Goal: Check status

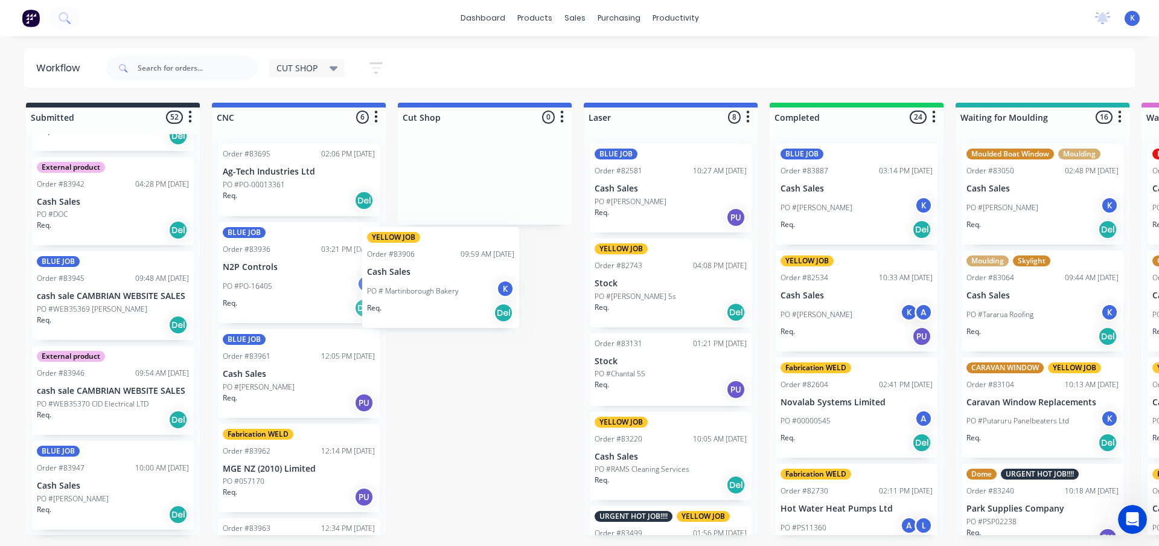
drag, startPoint x: 249, startPoint y: 280, endPoint x: 397, endPoint y: 286, distance: 148.0
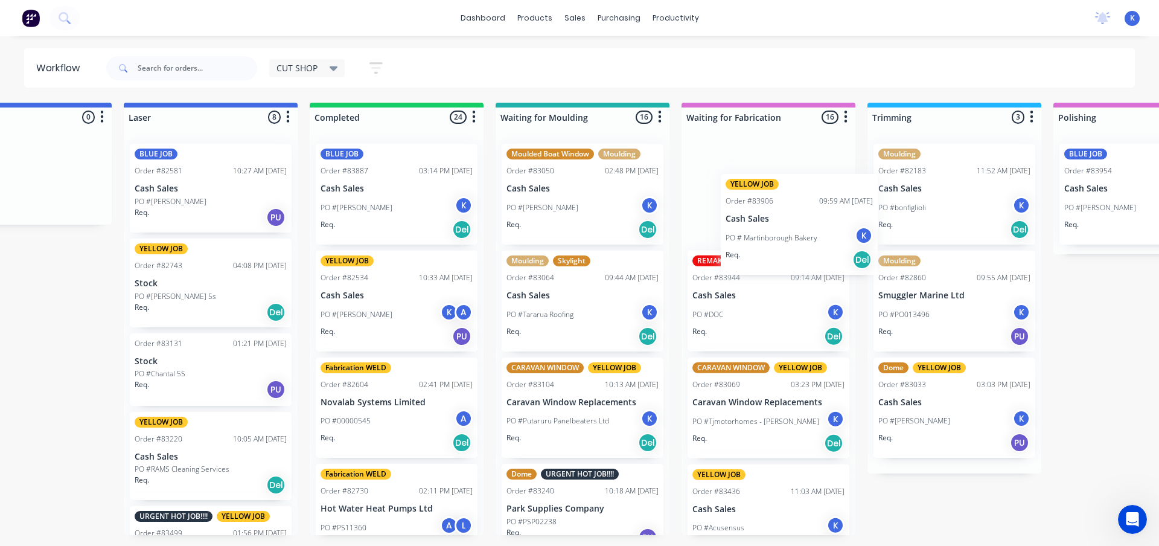
scroll to position [0, 468]
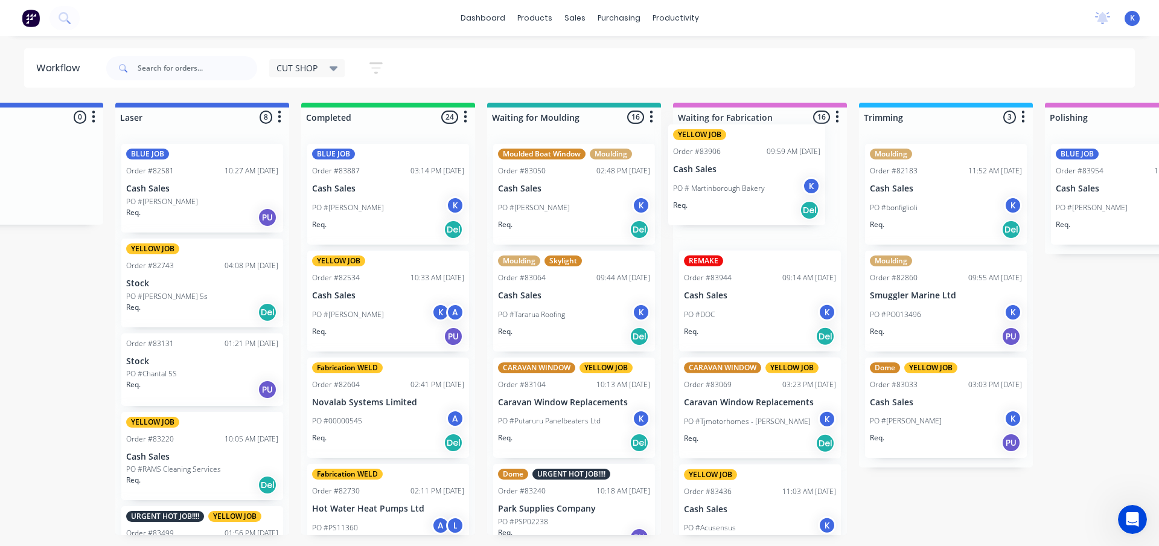
drag, startPoint x: 226, startPoint y: 258, endPoint x: 679, endPoint y: 162, distance: 463.3
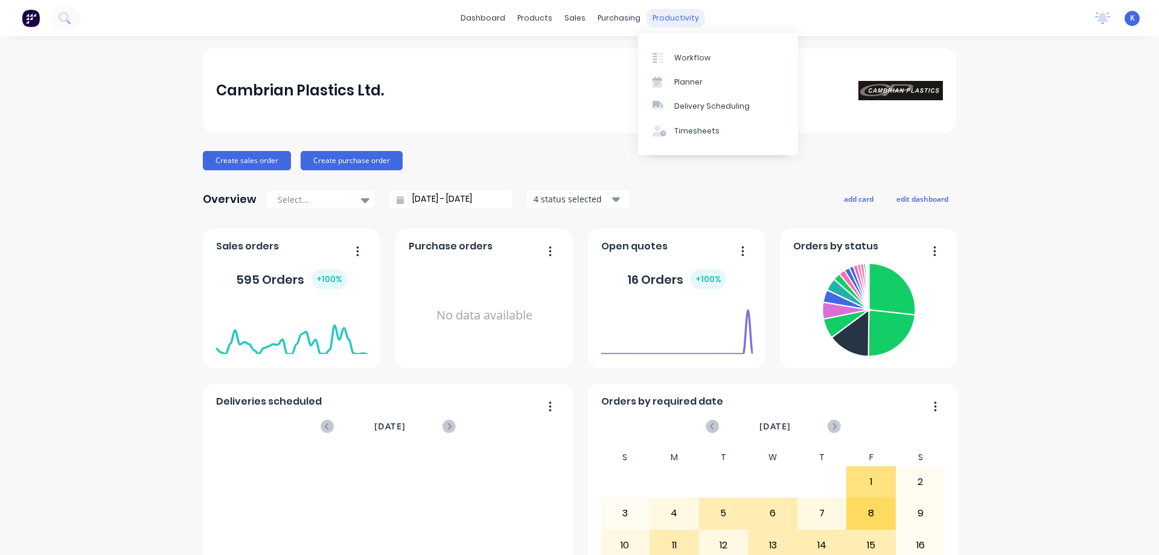
click at [668, 24] on div "productivity" at bounding box center [675, 18] width 59 height 18
click at [687, 58] on div "Workflow" at bounding box center [692, 58] width 36 height 11
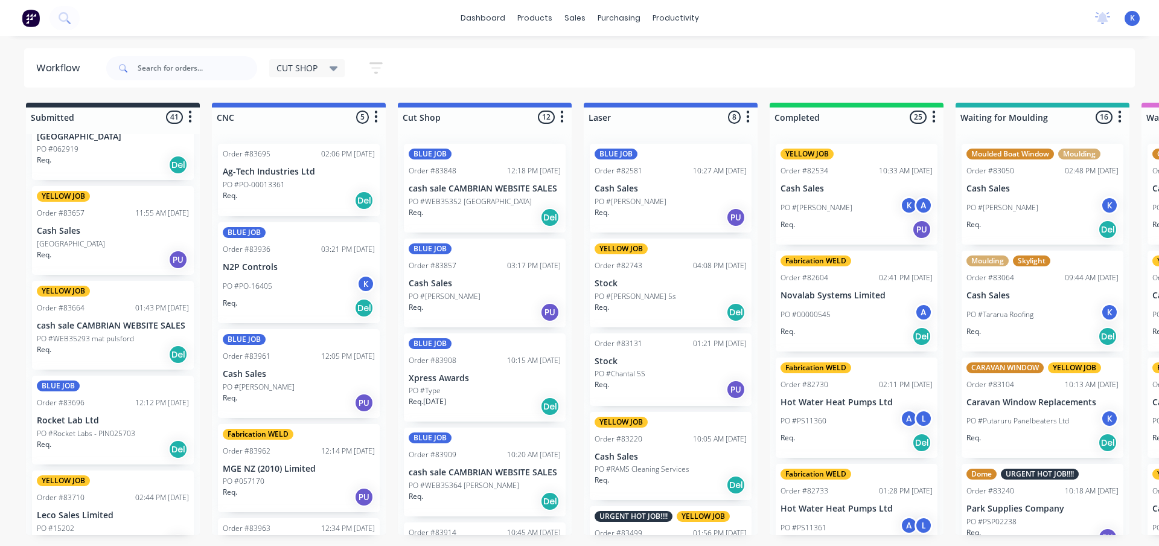
click at [262, 262] on p "N2P Controls" at bounding box center [299, 267] width 152 height 10
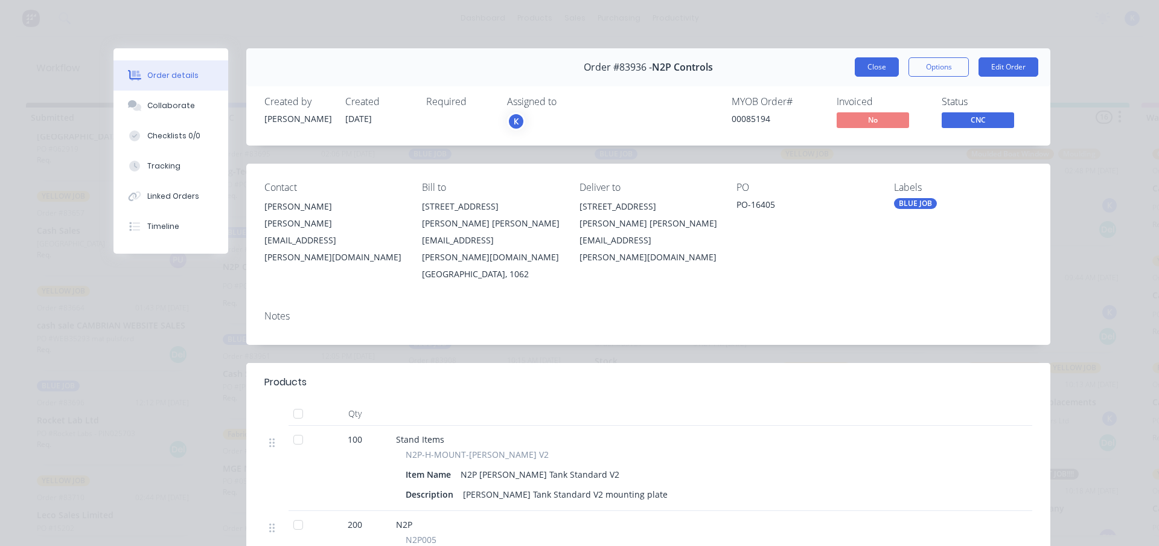
click at [869, 72] on button "Close" at bounding box center [877, 66] width 44 height 19
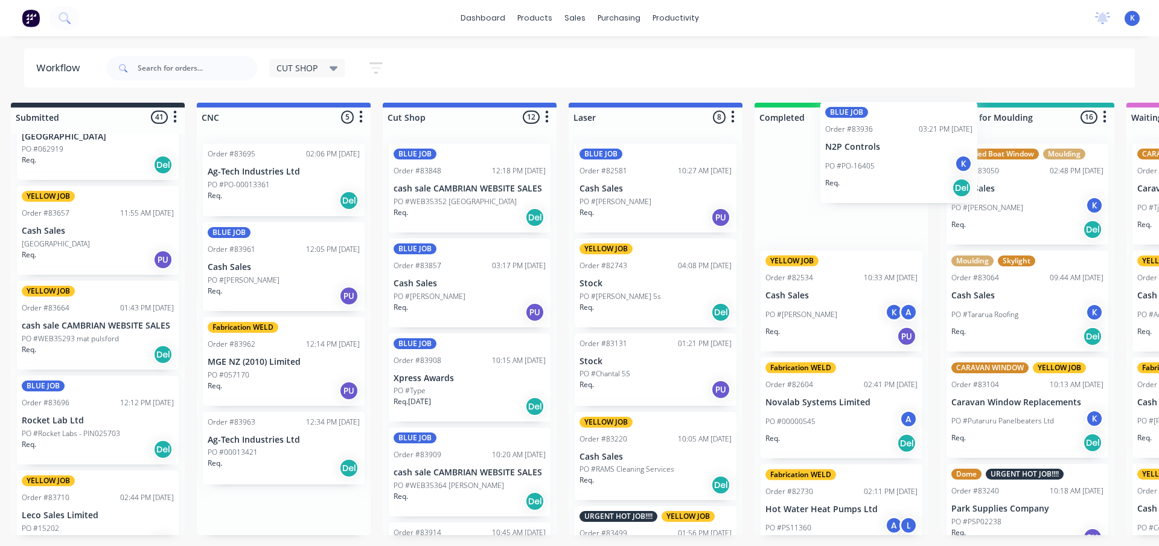
scroll to position [0, 22]
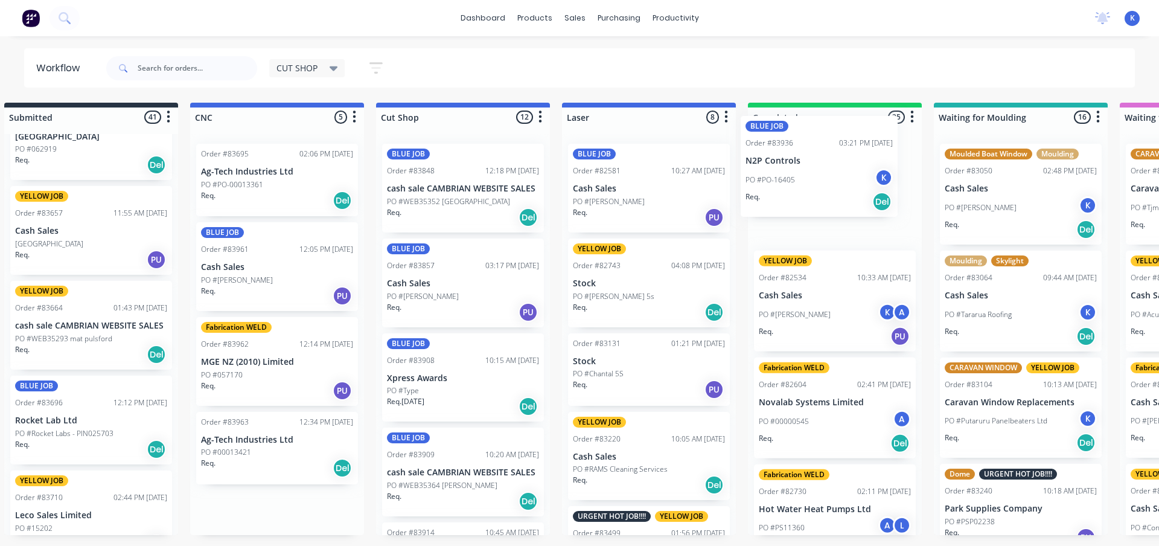
drag, startPoint x: 265, startPoint y: 258, endPoint x: 789, endPoint y: 155, distance: 534.6
click at [228, 272] on p "Cash Sales" at bounding box center [277, 267] width 152 height 10
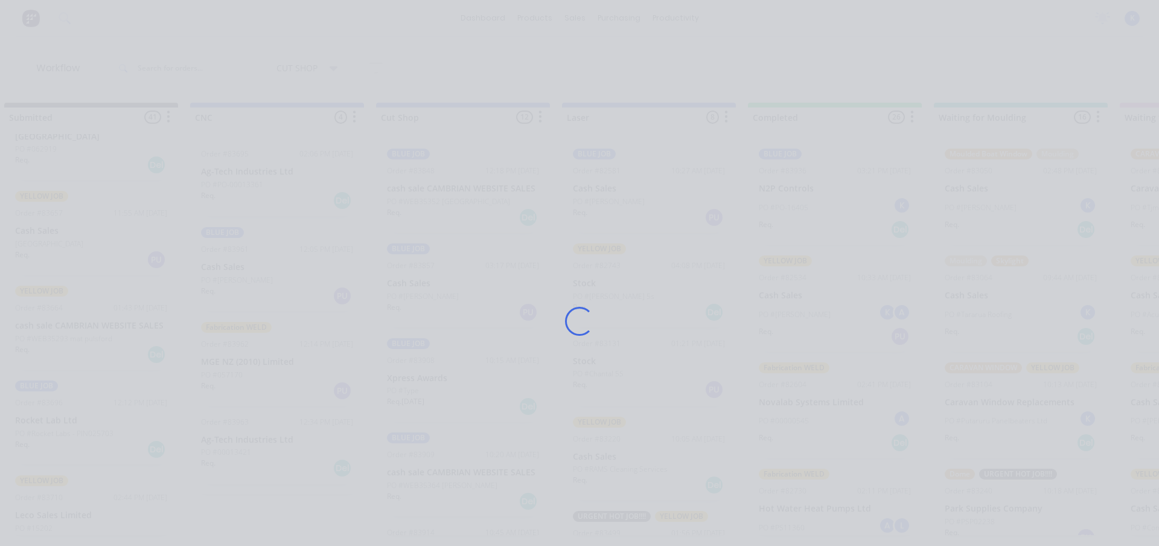
click at [228, 272] on div "Loading..." at bounding box center [580, 321] width 966 height 546
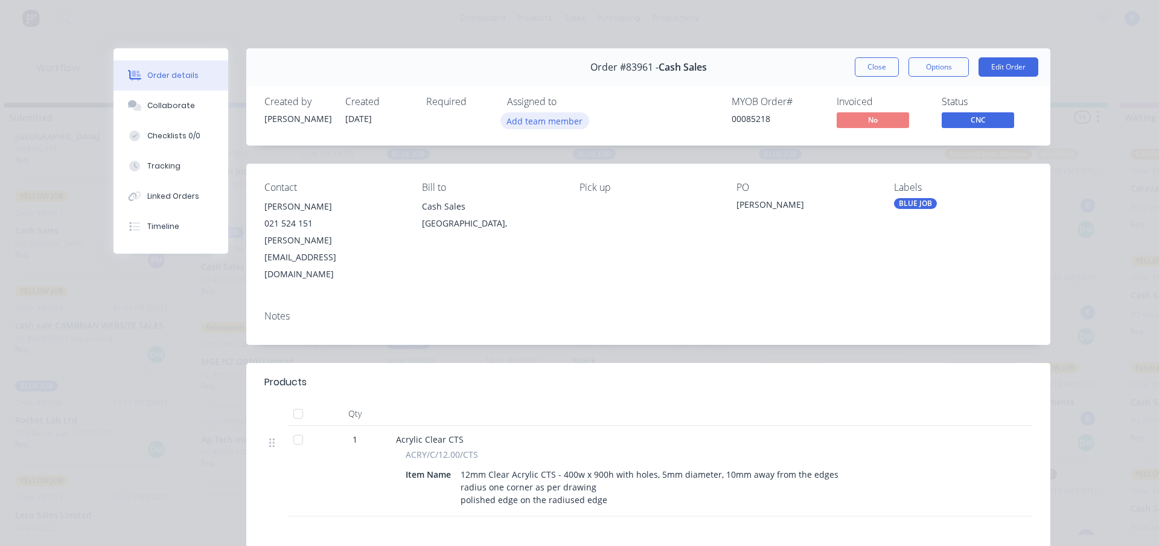
click at [529, 127] on button "Add team member" at bounding box center [544, 120] width 89 height 16
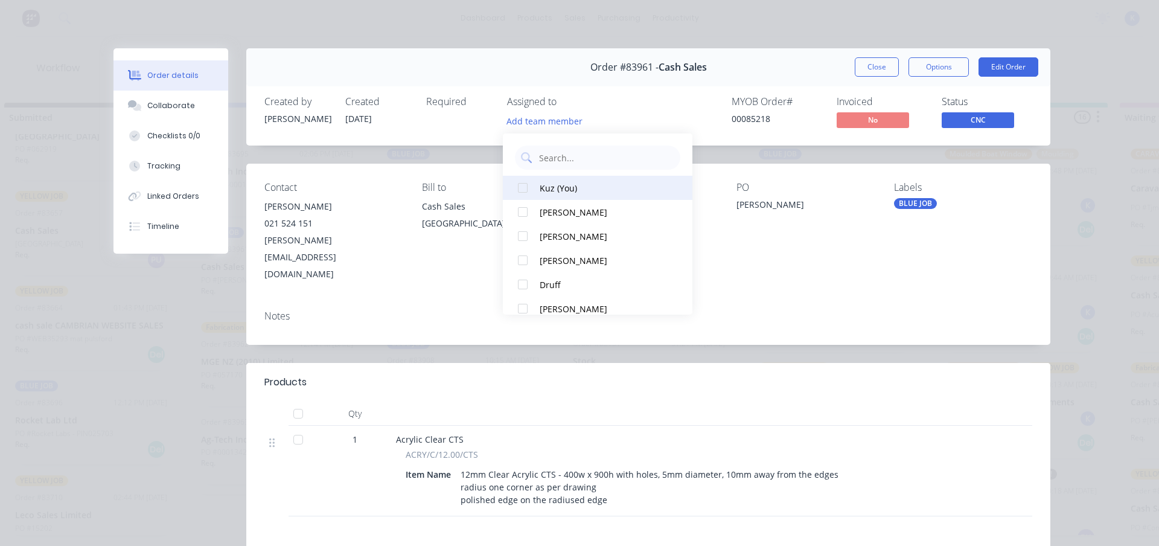
click at [522, 188] on div at bounding box center [523, 188] width 24 height 24
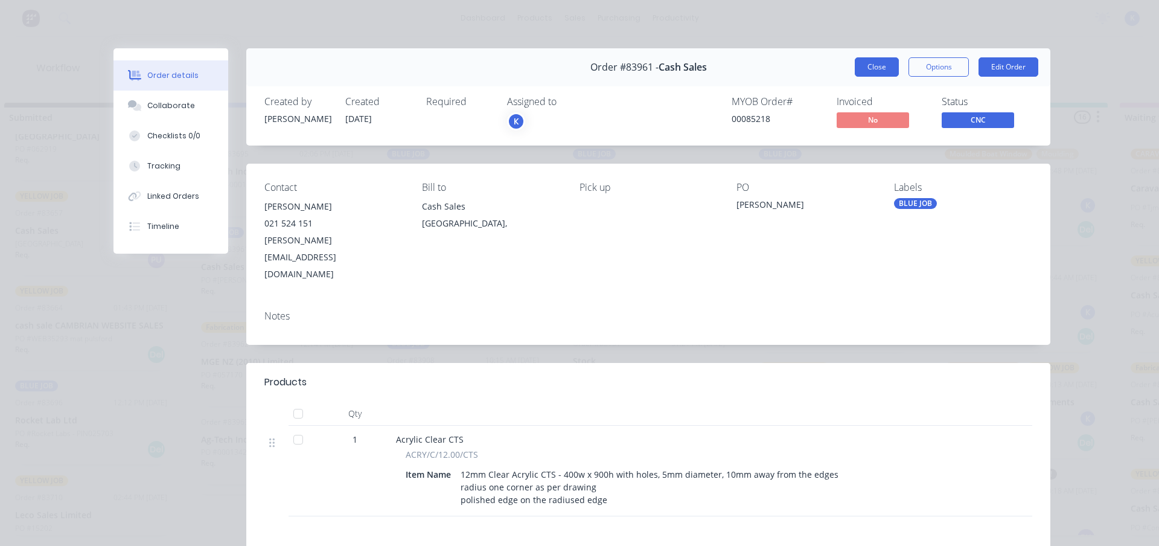
click at [859, 64] on button "Close" at bounding box center [877, 66] width 44 height 19
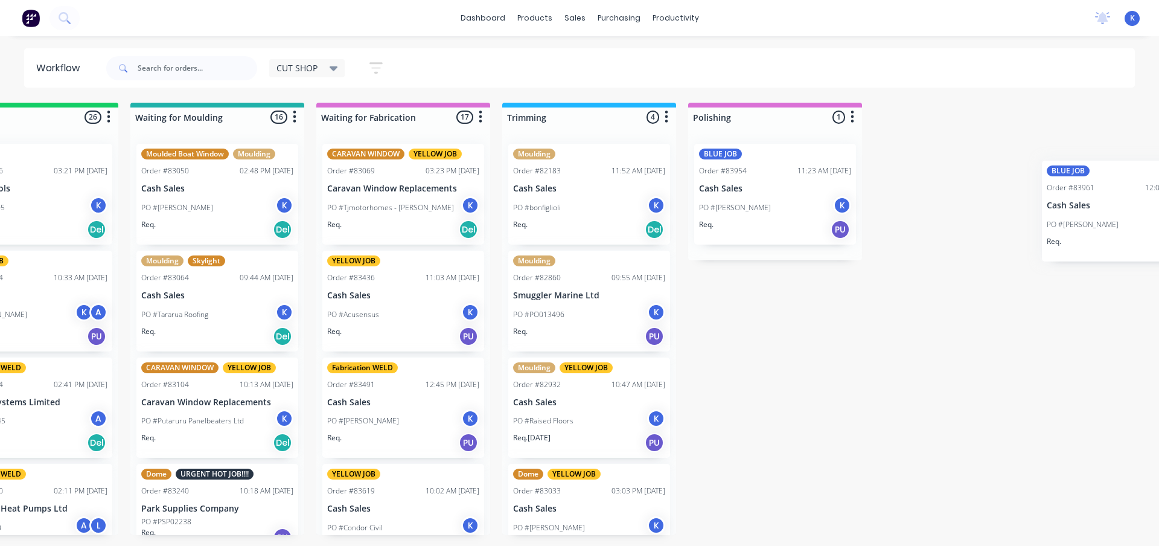
scroll to position [0, 829]
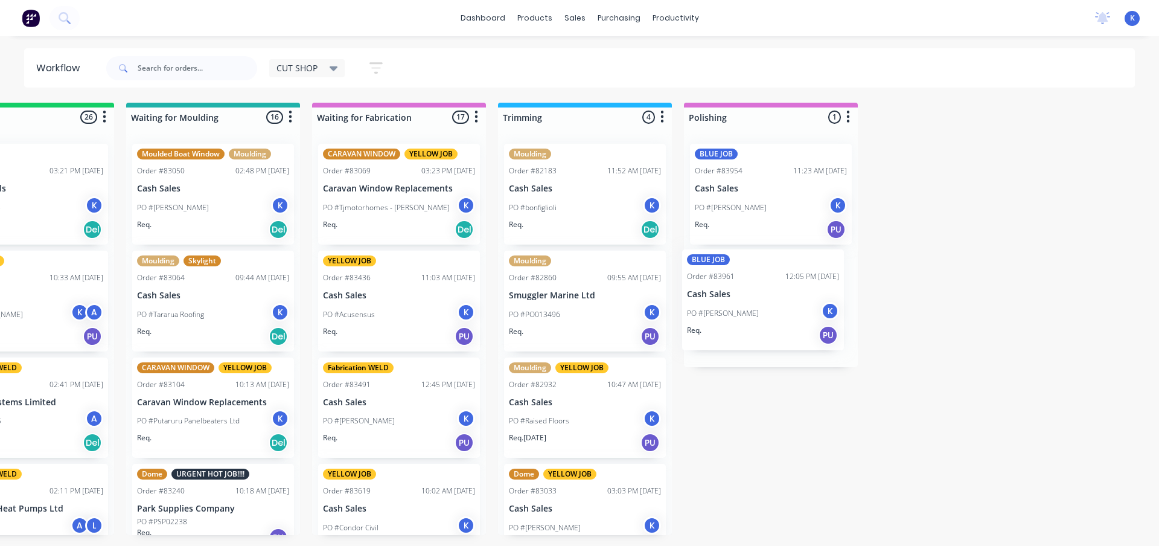
drag, startPoint x: 229, startPoint y: 282, endPoint x: 719, endPoint y: 311, distance: 491.0
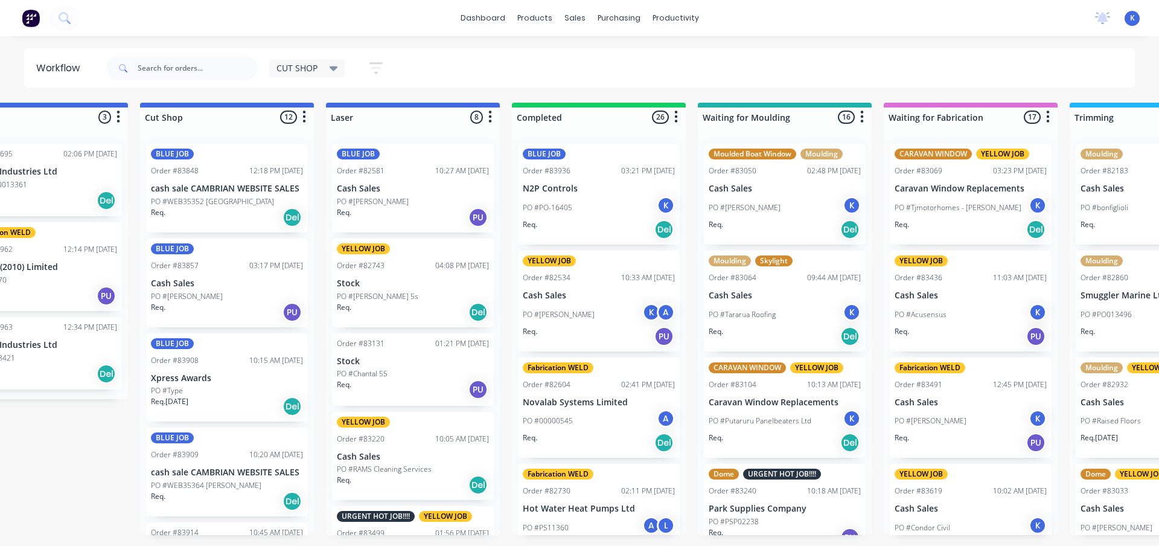
scroll to position [0, 0]
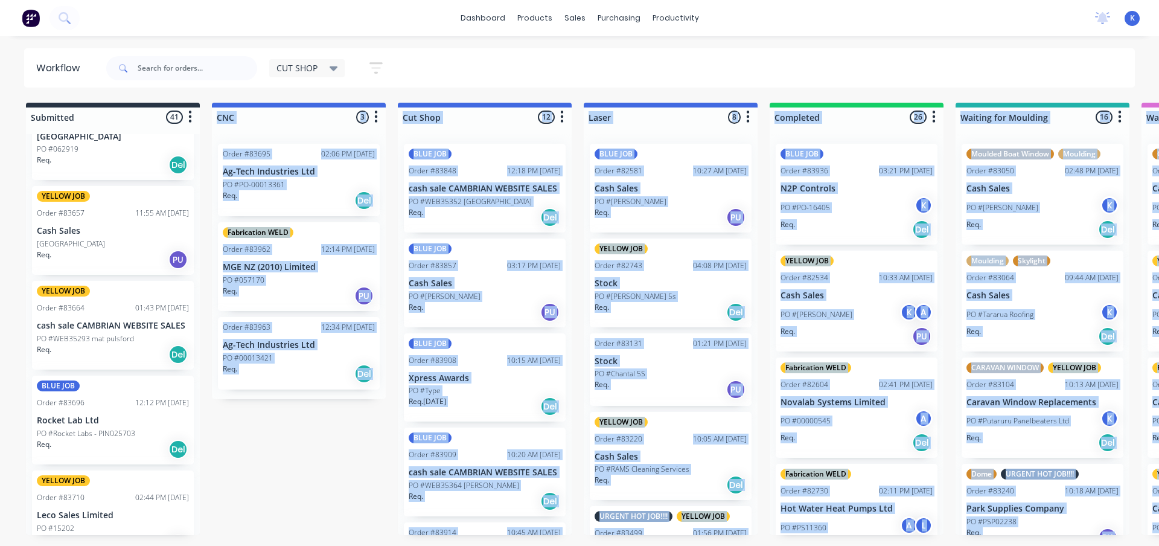
drag, startPoint x: 195, startPoint y: 545, endPoint x: 260, endPoint y: 554, distance: 65.8
click at [284, 473] on html "dashboard products sales purchasing productivity dashboard products Product Cat…" at bounding box center [579, 236] width 1159 height 473
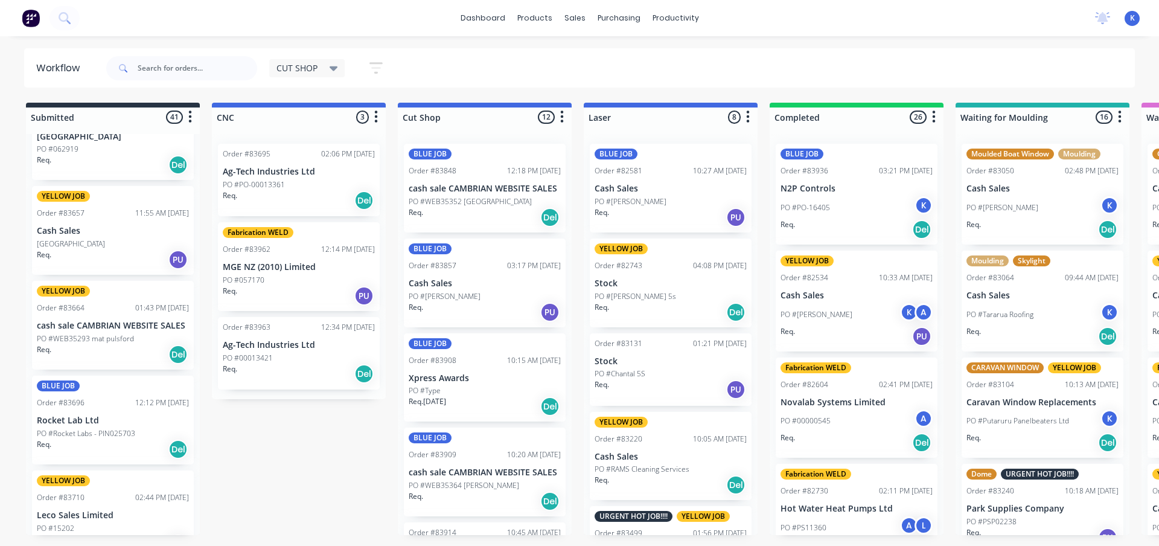
drag, startPoint x: 269, startPoint y: 529, endPoint x: 278, endPoint y: 538, distance: 12.4
